Goal: Use online tool/utility: Utilize a website feature to perform a specific function

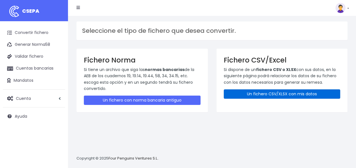
click at [245, 94] on link "Un fichero CSV/XLSX con mis datos" at bounding box center [282, 94] width 117 height 9
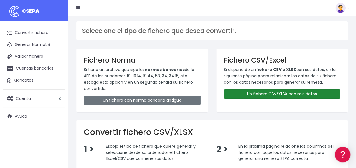
click at [245, 94] on link "Un fichero CSV/XLSX con mis datos" at bounding box center [282, 94] width 117 height 9
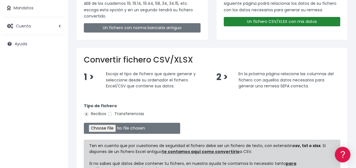
scroll to position [73, 0]
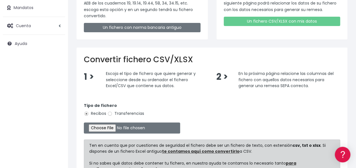
click at [111, 111] on label "Transferencias" at bounding box center [125, 114] width 37 height 6
click at [111, 111] on input "Transferencias" at bounding box center [109, 113] width 5 height 5
radio input "true"
click at [103, 131] on input "file" at bounding box center [132, 128] width 96 height 11
type input "C:\fakepath\remesa finiquitos.csv"
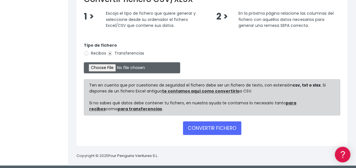
scroll to position [135, 0]
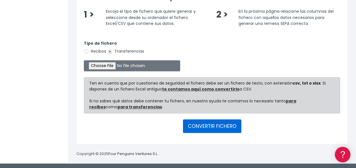
click at [194, 126] on button "CONVERTIR FICHERO" at bounding box center [212, 127] width 58 height 14
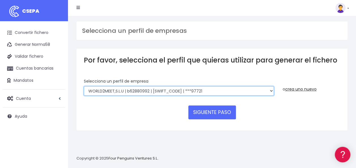
click at [199, 91] on select "WORLD2MEET,S.L.U | b62880992 | BSABESBBXXX | ***97721 World 2 Meet SLU | B62880…" at bounding box center [179, 91] width 190 height 10
select select "2551"
click at [84, 86] on select "WORLD2MEET,S.L.U | b62880992 | BSABESBBXXX | ***97721 World 2 Meet SLU | B62880…" at bounding box center [179, 91] width 190 height 10
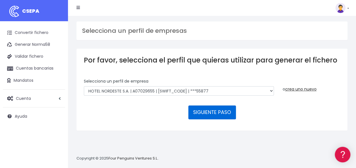
click at [204, 114] on button "SIGUIENTE PASO" at bounding box center [212, 113] width 48 height 14
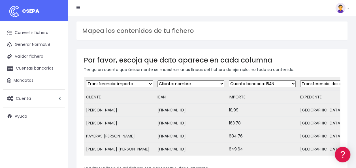
click at [126, 83] on select "Desechar campo Cliente: nombre Cliente: DNI Cliente: Email Cliente: referencia …" at bounding box center [119, 83] width 67 height 7
select select "creditor"
click at [86, 80] on select "Desechar campo Cliente: nombre Cliente: DNI Cliente: Email Cliente: referencia …" at bounding box center [119, 83] width 67 height 7
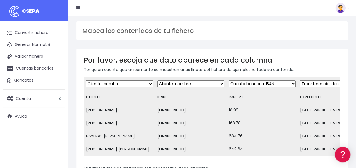
click at [168, 83] on select "Desechar campo Cliente: nombre Cliente: DNI Cliente: Email Cliente: referencia …" at bounding box center [191, 83] width 67 height 7
select select "iban"
click at [158, 80] on select "Desechar campo Cliente: nombre Cliente: DNI Cliente: Email Cliente: referencia …" at bounding box center [191, 83] width 67 height 7
click at [239, 85] on select "Desechar campo Cliente: nombre Cliente: DNI Cliente: Email Cliente: referencia …" at bounding box center [262, 83] width 67 height 7
select select "amount"
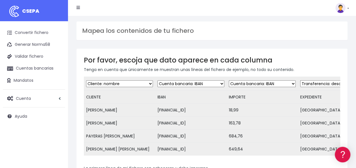
click at [229, 80] on select "Desechar campo Cliente: nombre Cliente: DNI Cliente: Email Cliente: referencia …" at bounding box center [262, 83] width 67 height 7
click at [311, 84] on select "Desechar campo Cliente: nombre Cliente: DNI Cliente: Email Cliente: referencia …" at bounding box center [333, 83] width 67 height 7
click at [300, 80] on select "Desechar campo Cliente: nombre Cliente: DNI Cliente: Email Cliente: referencia …" at bounding box center [333, 83] width 67 height 7
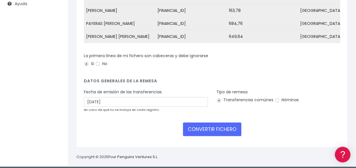
scroll to position [113, 0]
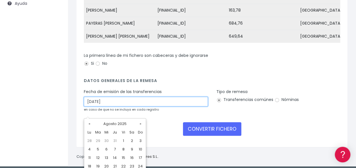
click at [179, 107] on input "[DATE]" at bounding box center [146, 102] width 124 height 10
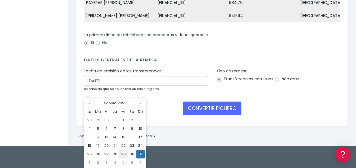
click at [125, 155] on td "29" at bounding box center [123, 154] width 9 height 9
type input "[DATE]"
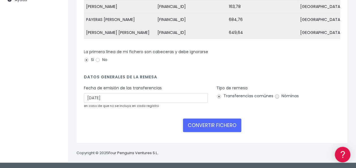
click at [277, 98] on input "Nóminas" at bounding box center [277, 96] width 5 height 5
radio input "true"
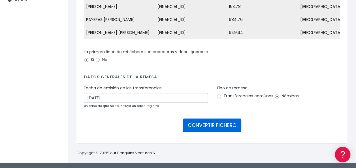
click at [228, 126] on button "CONVERTIR FICHERO" at bounding box center [212, 126] width 58 height 14
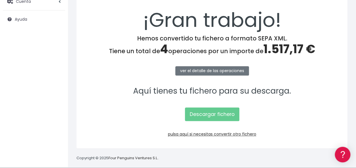
scroll to position [97, 0]
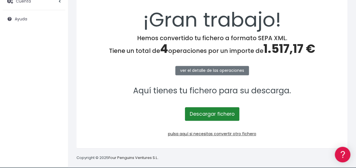
click at [226, 116] on link "Descargar fichero" at bounding box center [212, 114] width 54 height 14
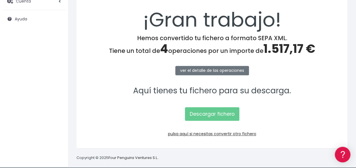
scroll to position [102, 0]
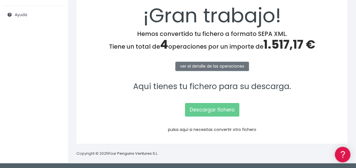
click at [220, 130] on link "pulsa aquí si necesitas convertir otro fichero" at bounding box center [212, 130] width 88 height 6
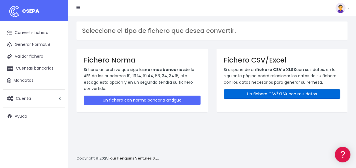
click at [238, 91] on link "Un fichero CSV/XLSX con mis datos" at bounding box center [282, 94] width 117 height 9
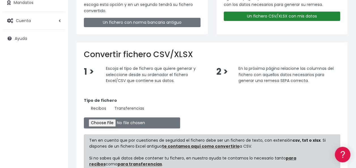
scroll to position [78, 0]
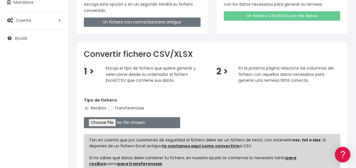
click at [137, 106] on label "Transferencias" at bounding box center [125, 108] width 37 height 6
click at [113, 106] on input "Transferencias" at bounding box center [109, 108] width 5 height 5
radio input "true"
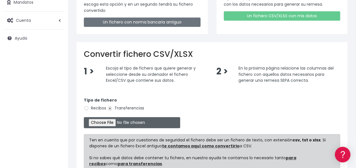
click at [105, 124] on input "file" at bounding box center [132, 122] width 96 height 11
type input "C:\fakepath\remesa atrasos.csv"
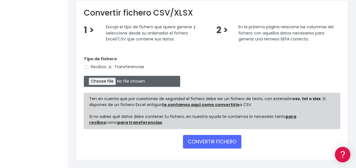
scroll to position [135, 0]
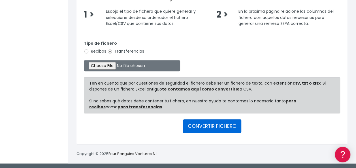
click at [196, 124] on button "CONVERTIR FICHERO" at bounding box center [212, 127] width 58 height 14
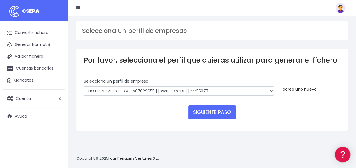
scroll to position [5, 0]
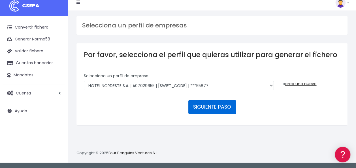
click at [208, 105] on button "SIGUIENTE PASO" at bounding box center [212, 107] width 48 height 14
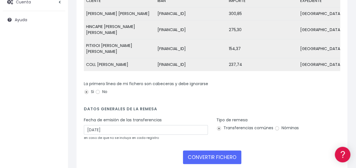
scroll to position [97, 0]
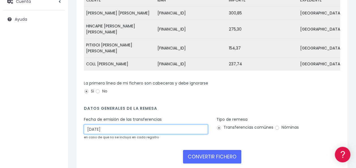
click at [119, 125] on input "[DATE]" at bounding box center [146, 130] width 124 height 10
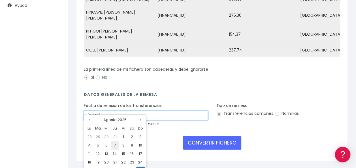
scroll to position [128, 0]
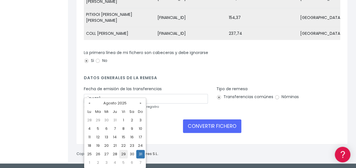
click at [123, 154] on td "29" at bounding box center [123, 154] width 9 height 9
type input "[DATE]"
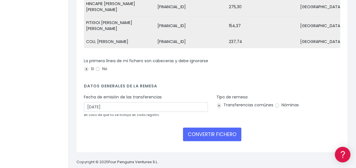
click at [276, 102] on label "Nóminas" at bounding box center [287, 105] width 24 height 6
click at [276, 103] on input "Nóminas" at bounding box center [277, 105] width 5 height 5
radio input "true"
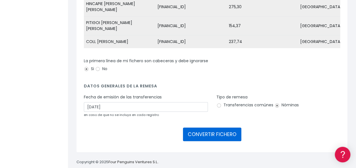
click at [224, 128] on button "CONVERTIR FICHERO" at bounding box center [212, 135] width 58 height 14
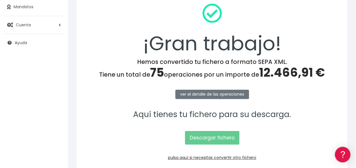
scroll to position [74, 0]
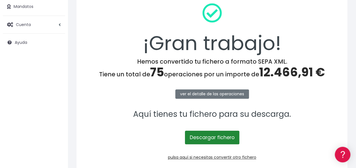
click at [211, 138] on link "Descargar fichero" at bounding box center [212, 138] width 54 height 14
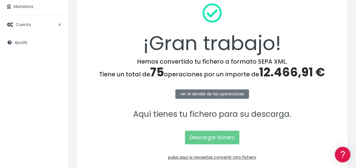
scroll to position [102, 0]
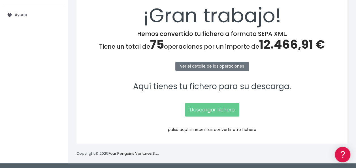
click at [232, 129] on link "pulsa aquí si necesitas convertir otro fichero" at bounding box center [212, 130] width 88 height 6
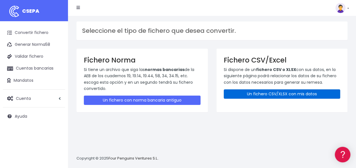
click at [237, 95] on link "Un fichero CSV/XLSX con mis datos" at bounding box center [282, 94] width 117 height 9
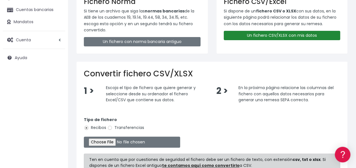
scroll to position [59, 0]
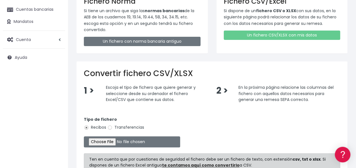
click at [135, 125] on label "Transferencias" at bounding box center [125, 128] width 37 height 6
click at [113, 125] on input "Transferencias" at bounding box center [109, 127] width 5 height 5
radio input "true"
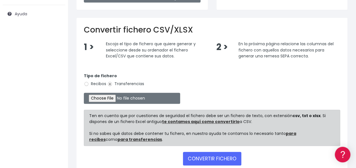
scroll to position [103, 0]
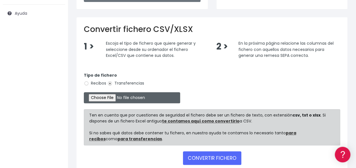
click at [100, 99] on input "file" at bounding box center [132, 97] width 96 height 11
type input "C:\fakepath\remesa mes.csv"
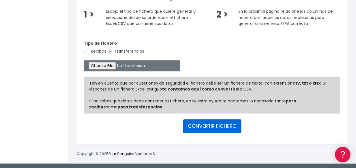
click at [193, 128] on button "CONVERTIR FICHERO" at bounding box center [212, 127] width 58 height 14
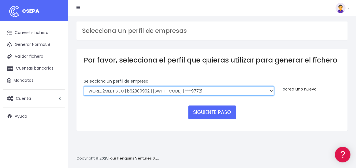
click at [213, 92] on select "WORLD2MEET,S.L.U | b62880992 | BSABESBBXXX | ***97721 World 2 Meet SLU | B62880…" at bounding box center [179, 91] width 190 height 10
select select "2551"
click at [84, 86] on select "WORLD2MEET,S.L.U | b62880992 | BSABESBBXXX | ***97721 World 2 Meet SLU | B62880…" at bounding box center [179, 91] width 190 height 10
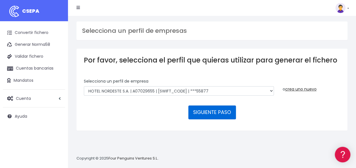
click at [199, 111] on button "SIGUIENTE PASO" at bounding box center [212, 113] width 48 height 14
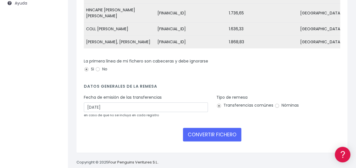
scroll to position [114, 0]
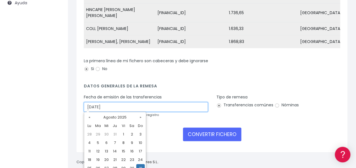
click at [112, 107] on input "31/08/2025" at bounding box center [146, 107] width 124 height 10
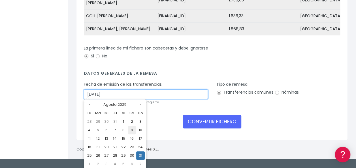
scroll to position [127, 0]
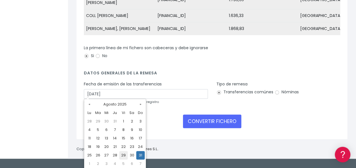
click at [124, 154] on td "29" at bounding box center [123, 155] width 9 height 9
type input "29/08/2025"
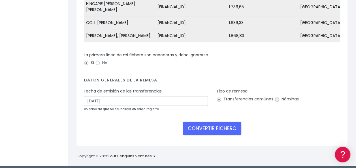
click at [275, 97] on input "Nóminas" at bounding box center [277, 99] width 5 height 5
radio input "true"
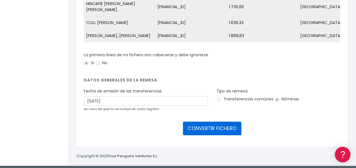
click at [218, 123] on button "CONVERTIR FICHERO" at bounding box center [212, 129] width 58 height 14
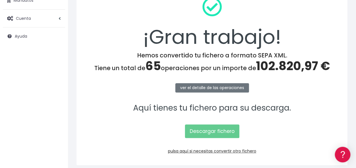
scroll to position [82, 0]
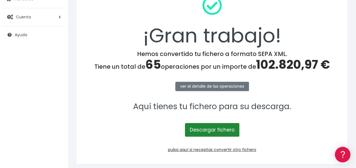
click at [218, 129] on link "Descargar fichero" at bounding box center [212, 130] width 54 height 14
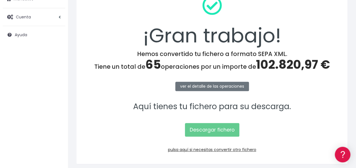
scroll to position [102, 0]
